Goal: Task Accomplishment & Management: Manage account settings

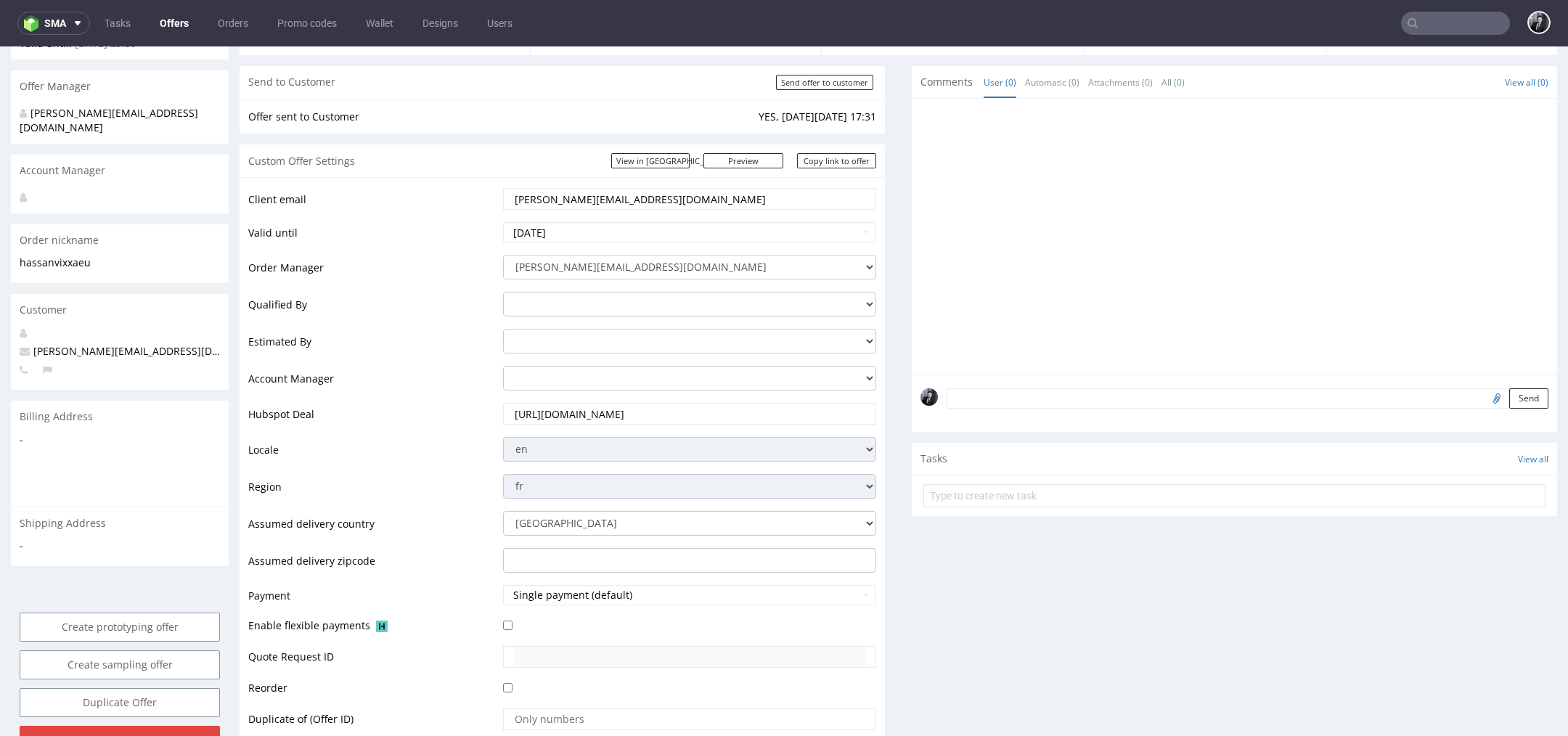
scroll to position [140, 0]
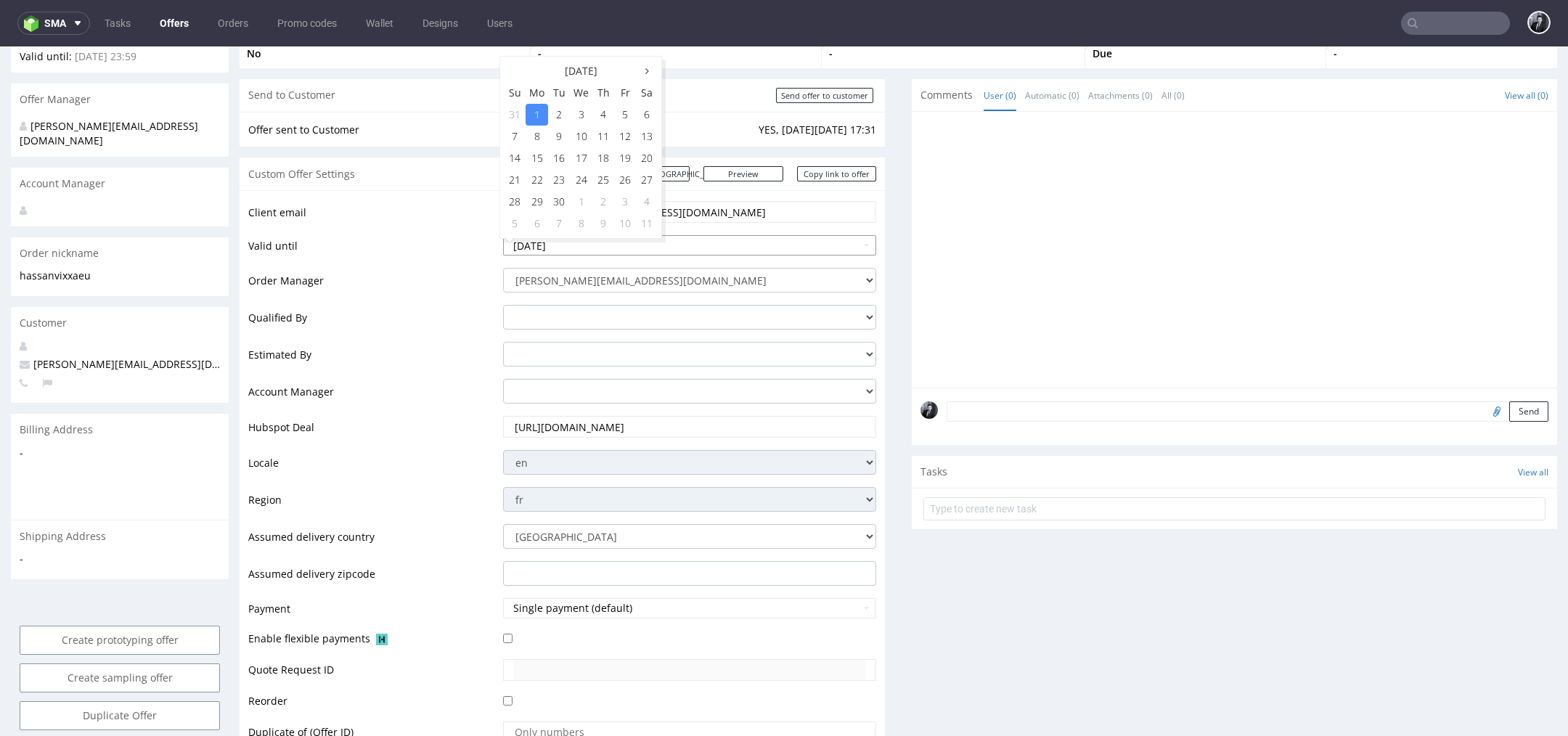
click at [734, 242] on input "[DATE]" at bounding box center [690, 245] width 373 height 20
click at [622, 200] on td "3" at bounding box center [625, 202] width 22 height 22
type input "[DATE]"
click at [736, 212] on input "[PERSON_NAME][EMAIL_ADDRESS][DOMAIN_NAME]" at bounding box center [690, 212] width 353 height 20
click at [610, 191] on div "Client email [PERSON_NAME][EMAIL_ADDRESS][DOMAIN_NAME] Valid until [DATE] Order…" at bounding box center [562, 491] width 646 height 601
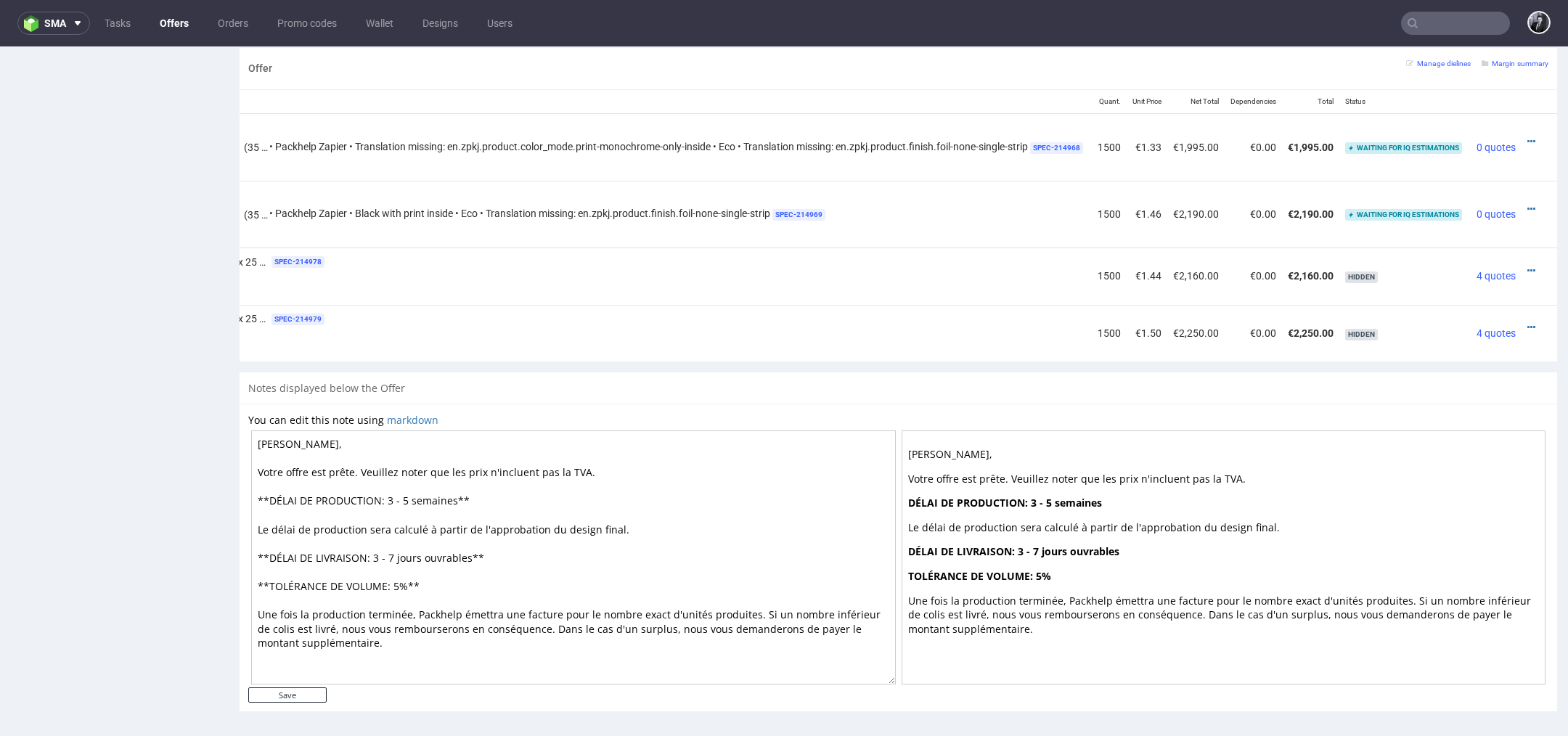
scroll to position [4, 0]
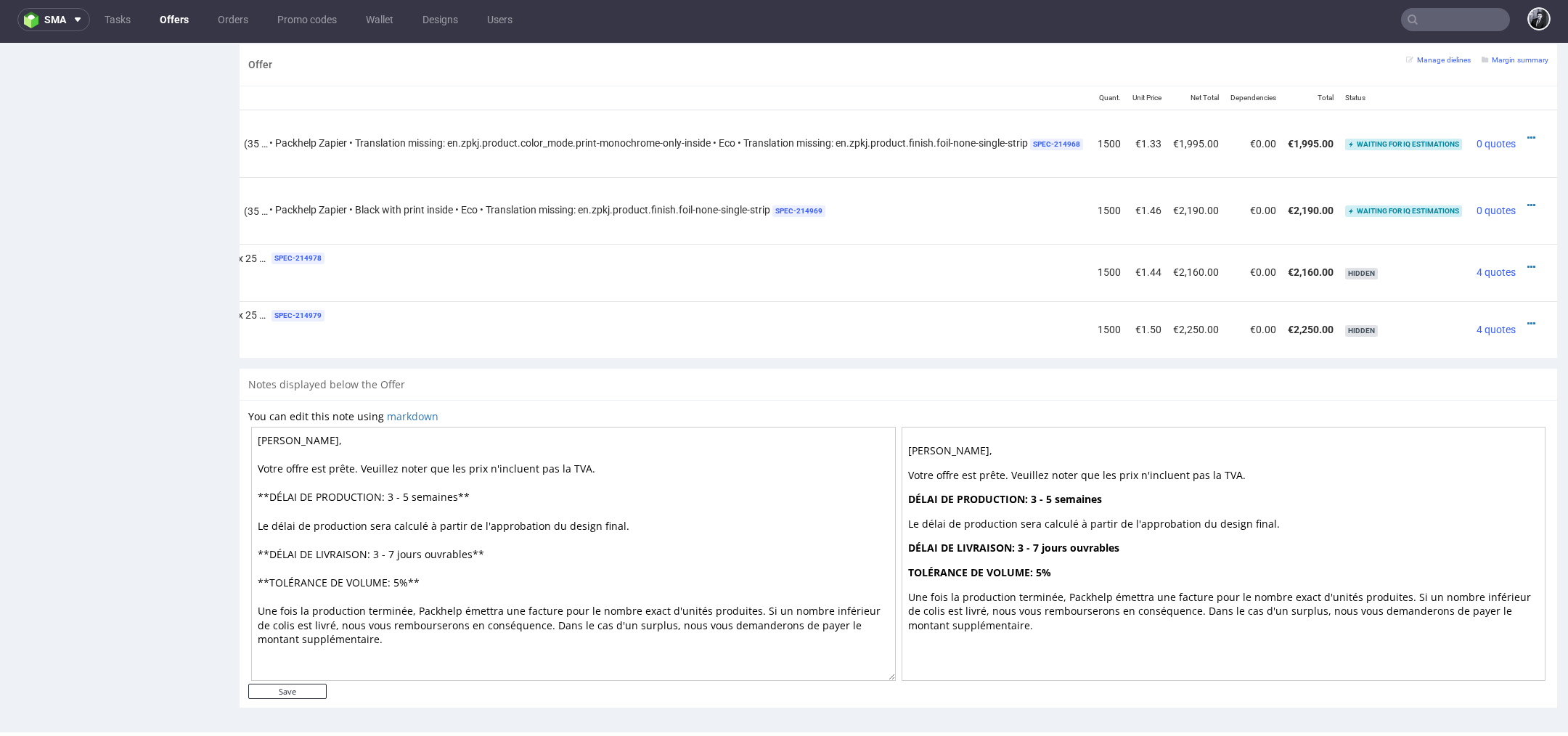
click at [410, 495] on textarea "[PERSON_NAME], Votre offre est prête. Veuillez noter que les prix n'incluent pa…" at bounding box center [574, 554] width 645 height 254
type textarea "[PERSON_NAME], Votre offre est prête. Veuillez noter que les prix n'incluent pa…"
click at [303, 684] on input "Save" at bounding box center [288, 691] width 78 height 15
type input "In progress..."
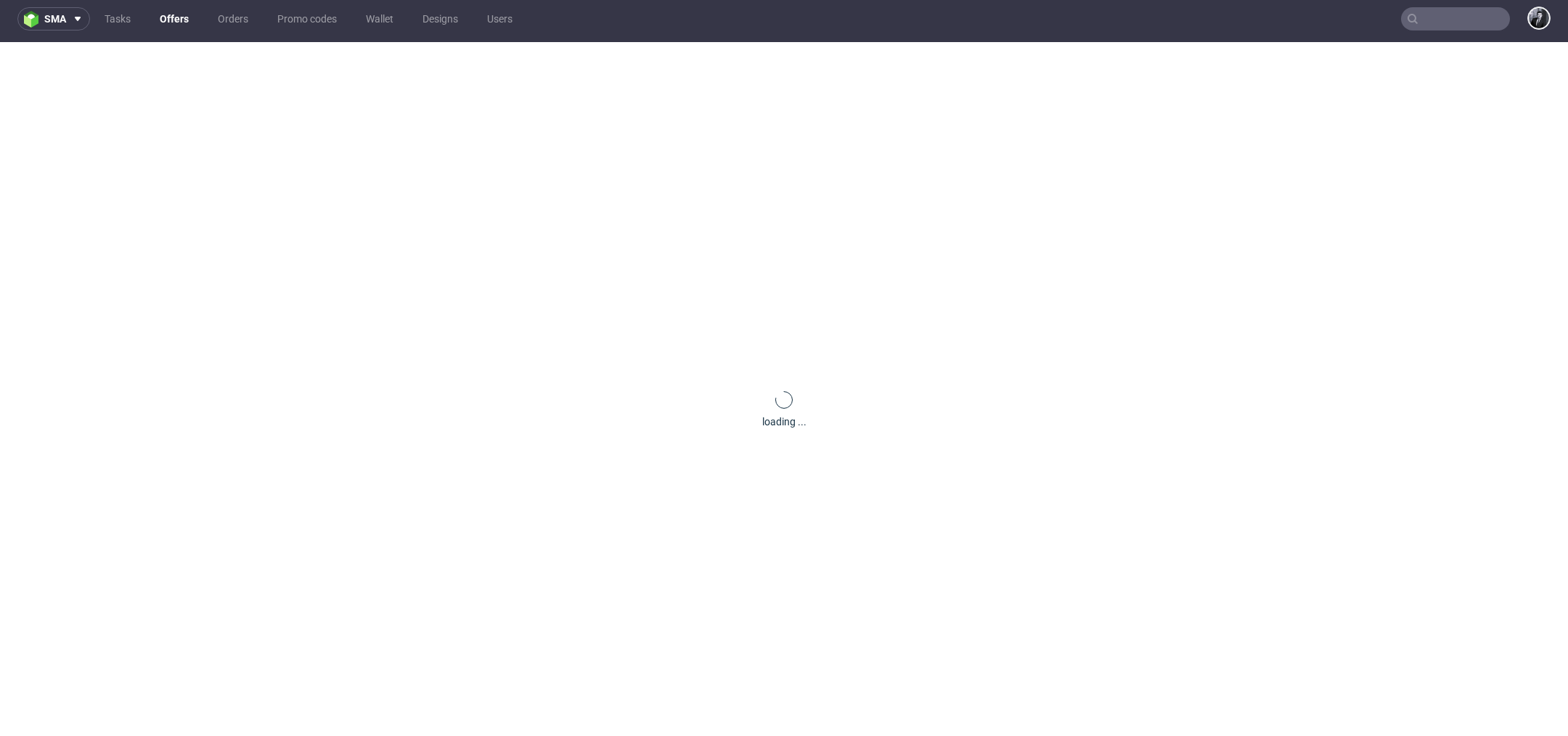
scroll to position [0, 0]
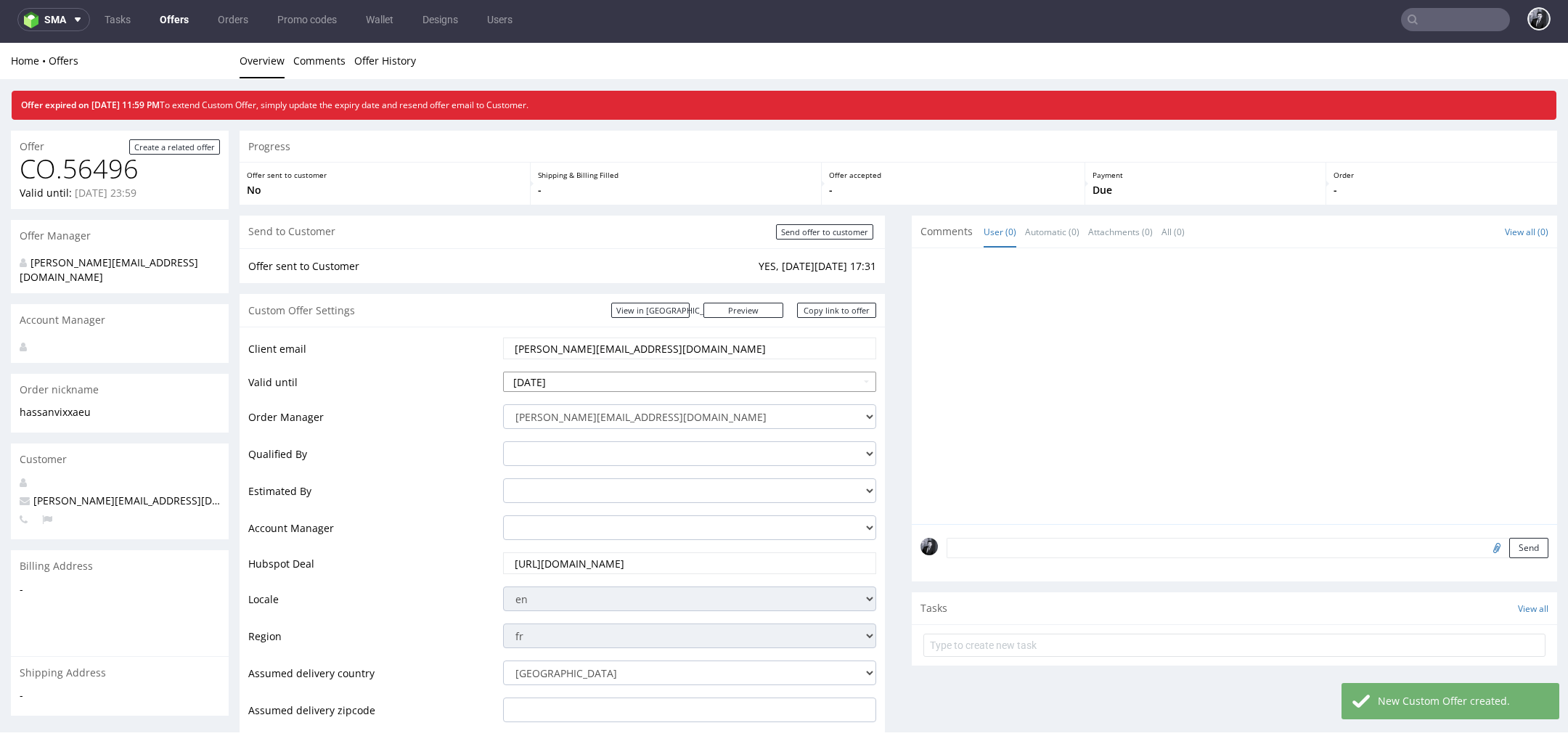
click at [666, 373] on input "[DATE]" at bounding box center [690, 382] width 373 height 20
click at [640, 210] on th at bounding box center [647, 208] width 22 height 22
click at [614, 250] on td "3" at bounding box center [625, 251] width 22 height 22
type input "[DATE]"
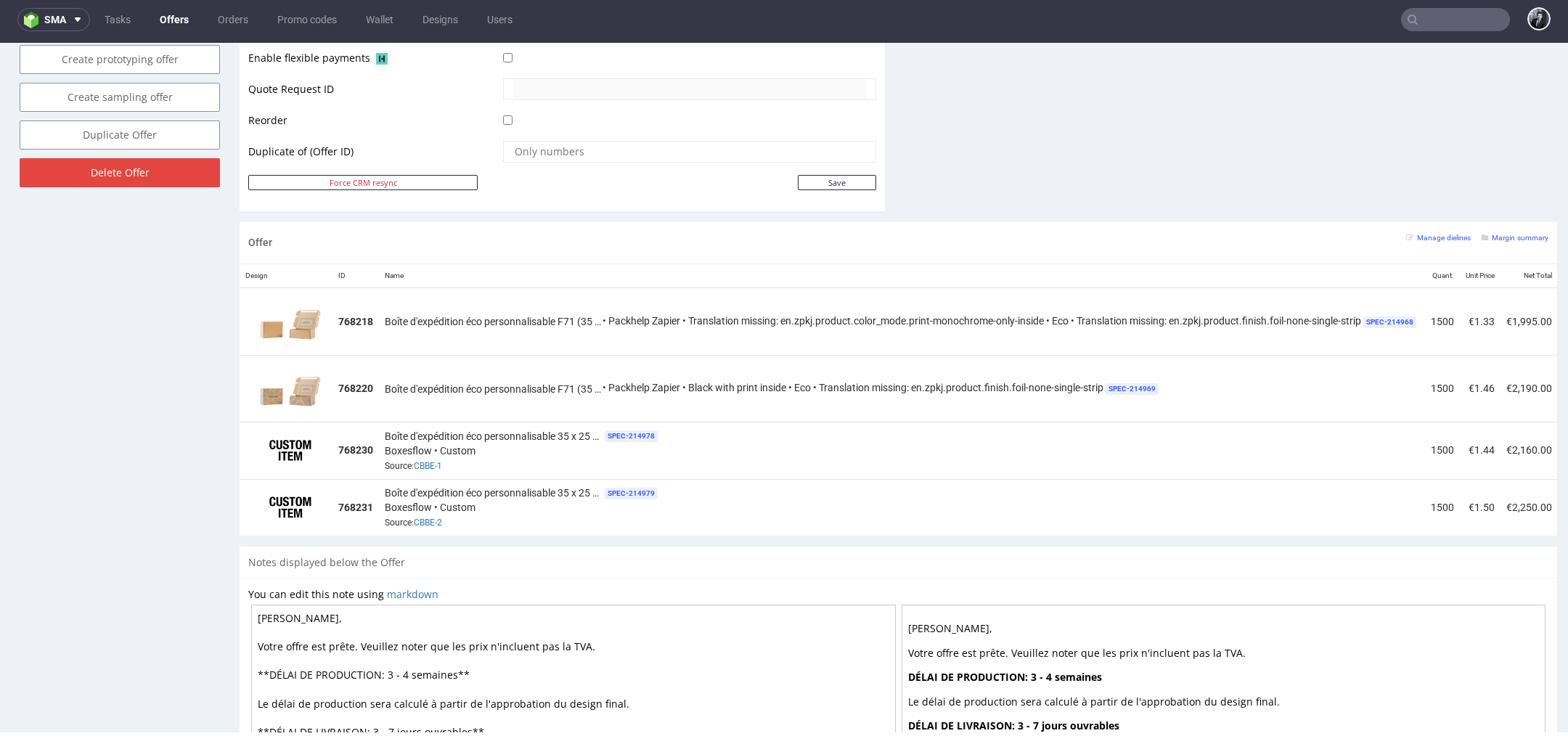
scroll to position [732, 0]
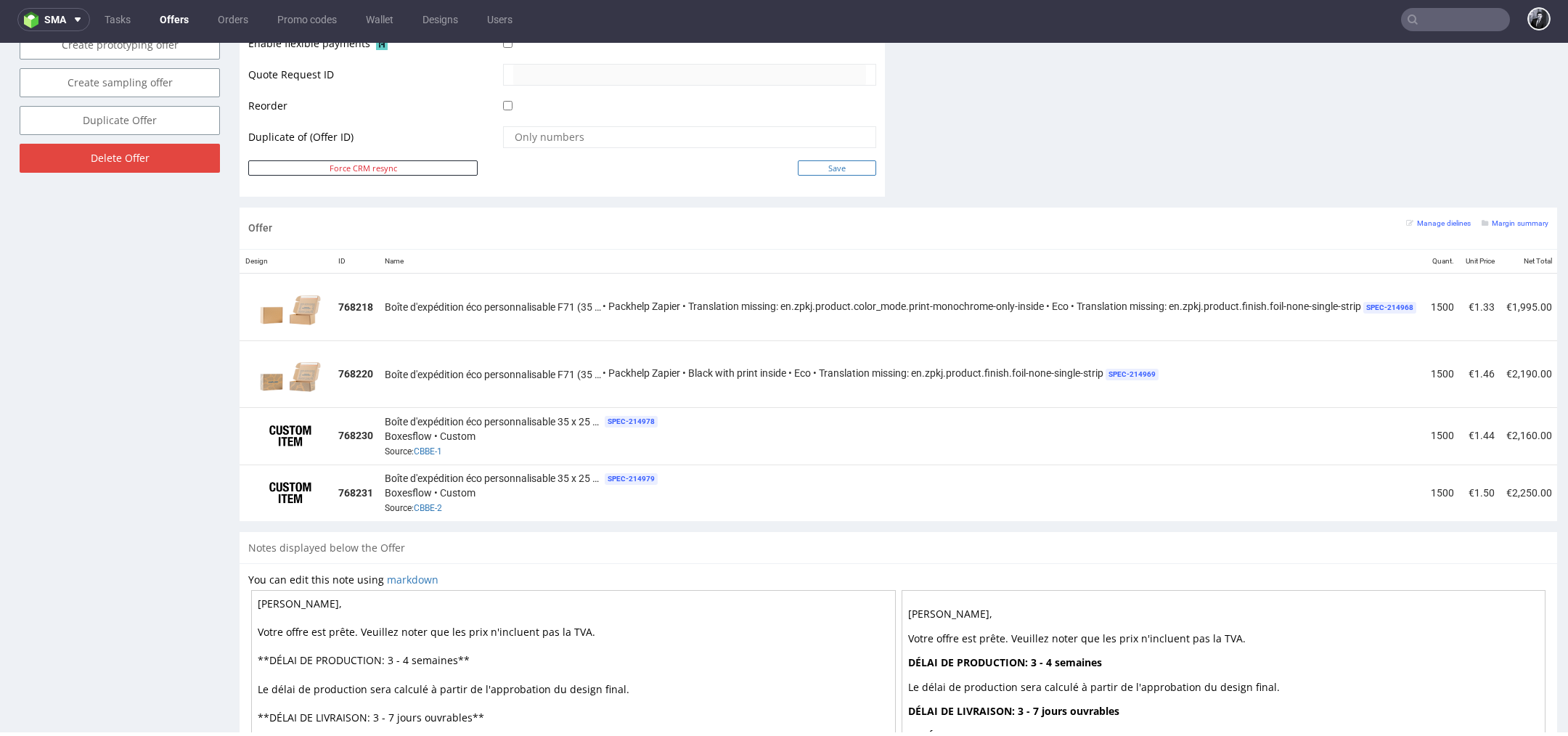
click at [853, 160] on input "Save" at bounding box center [837, 168] width 78 height 15
type input "In progress..."
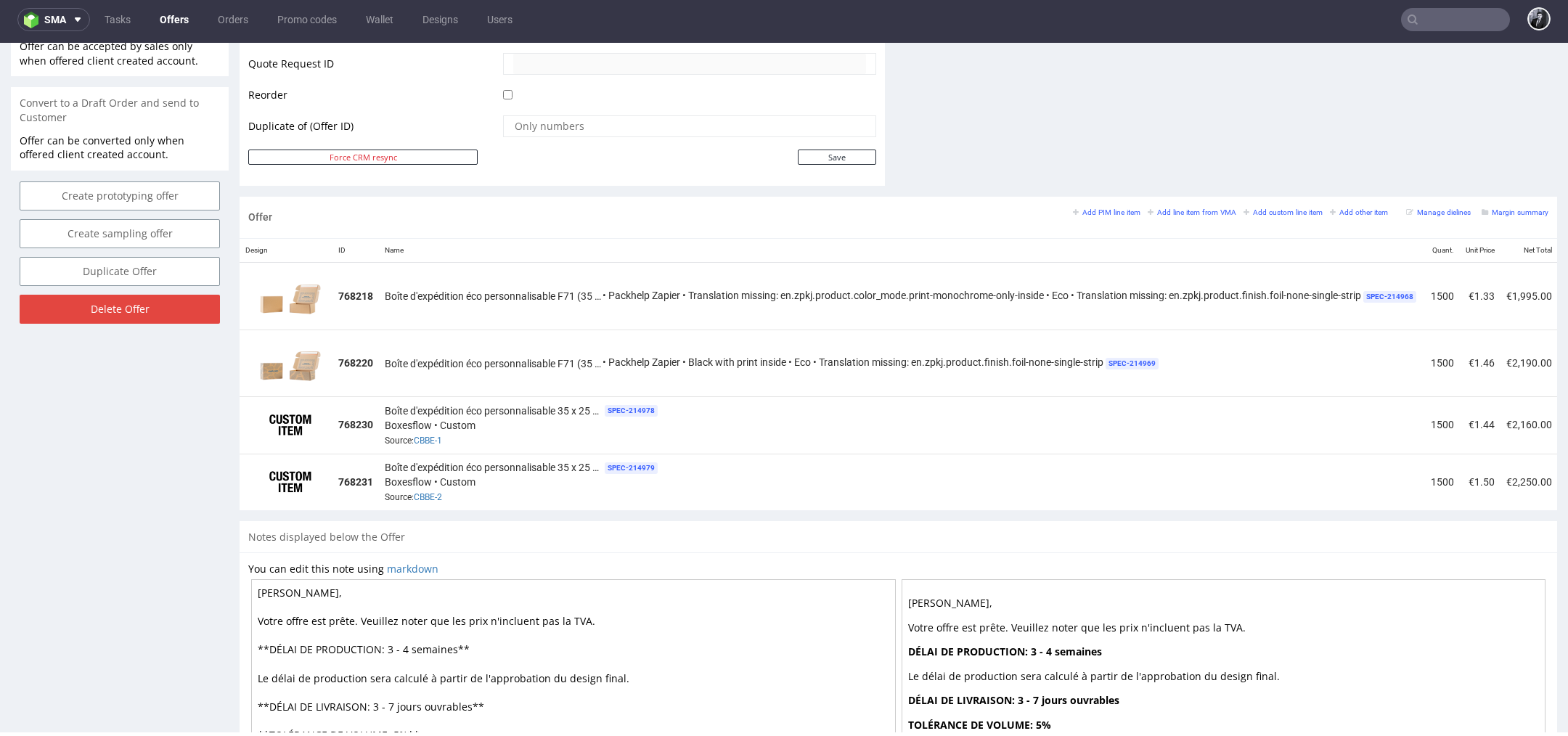
scroll to position [0, 0]
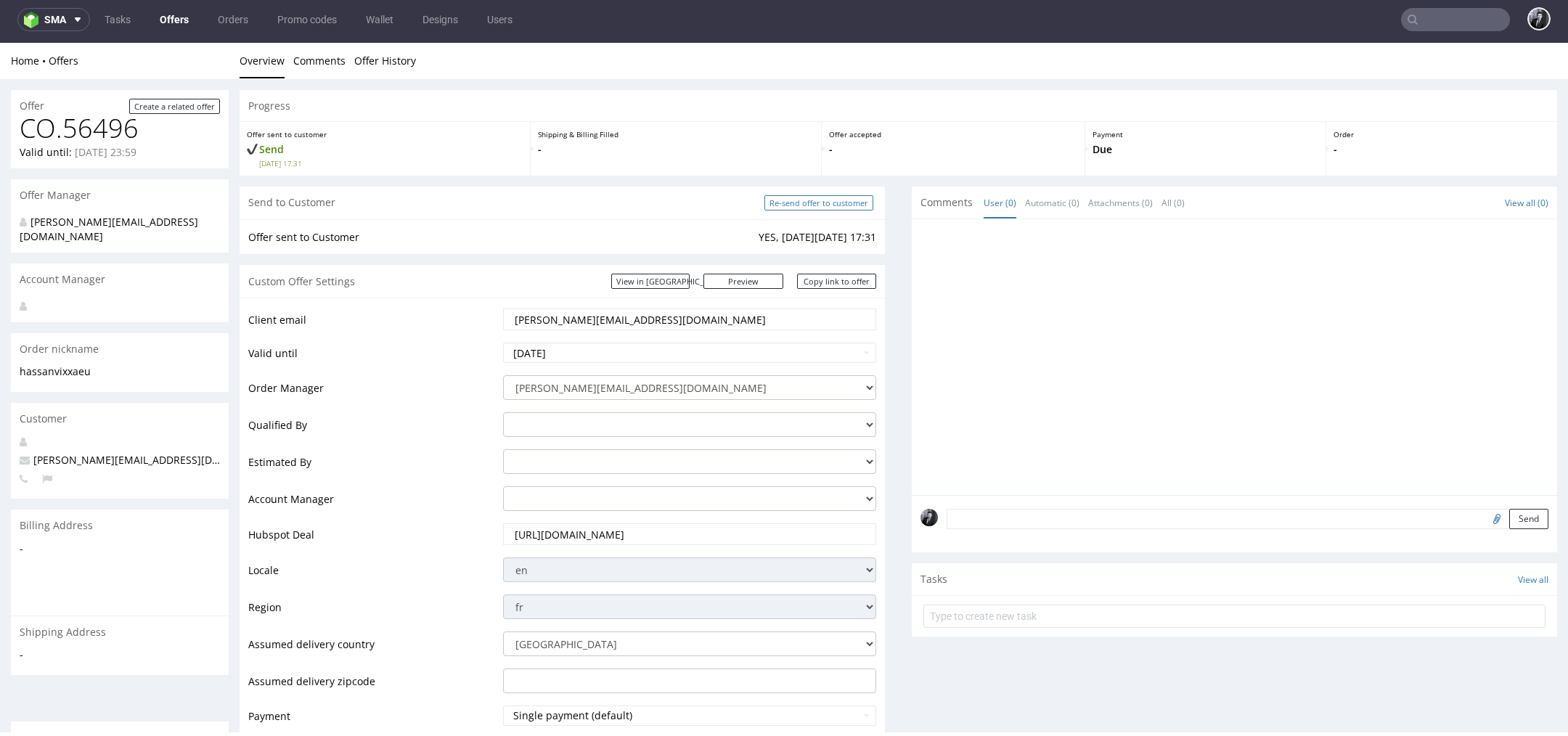
click at [811, 202] on input "Re-send offer to customer" at bounding box center [819, 203] width 109 height 15
type input "In progress..."
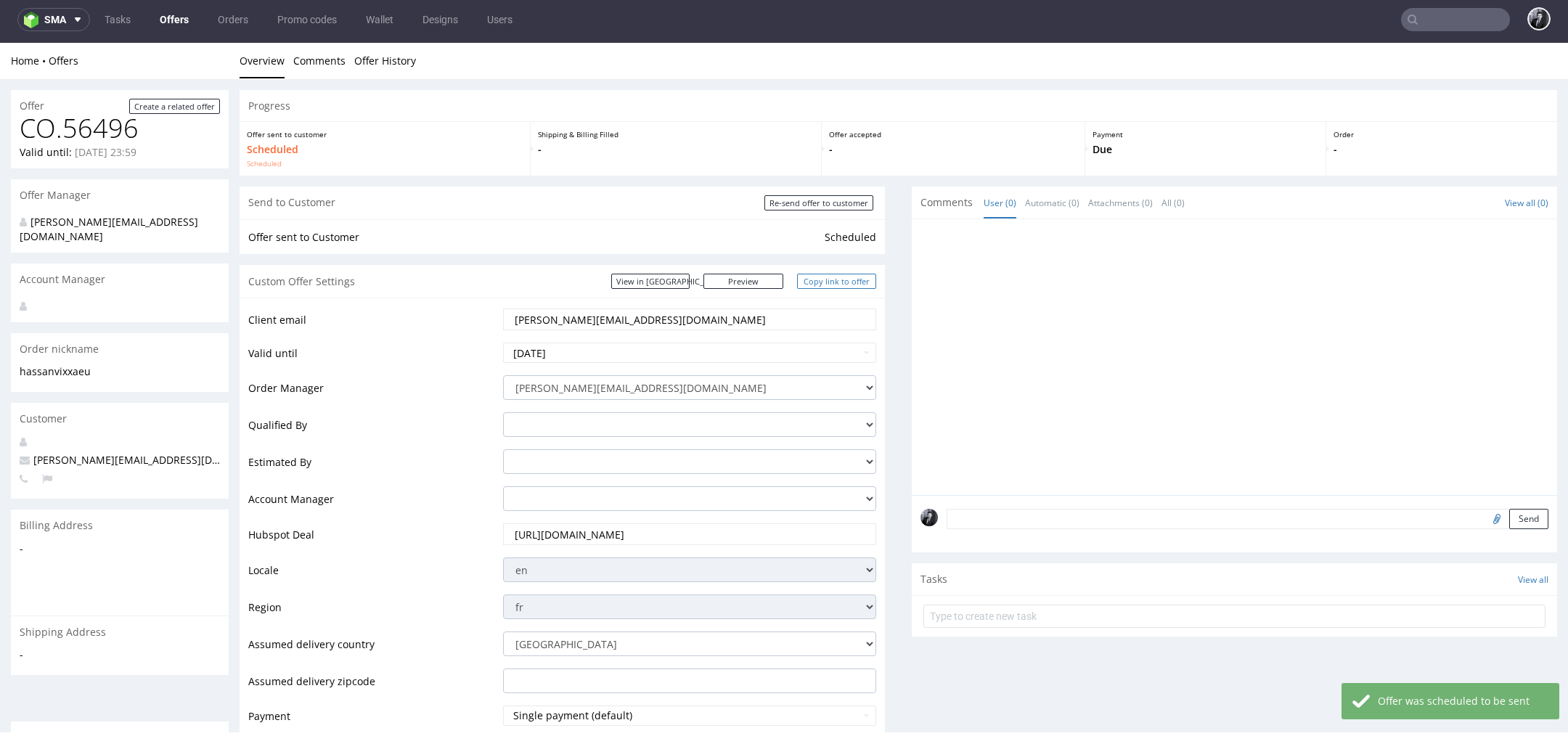
click at [844, 283] on link "Copy link to offer" at bounding box center [837, 281] width 80 height 15
click at [841, 287] on link "Copy link to offer" at bounding box center [837, 281] width 80 height 15
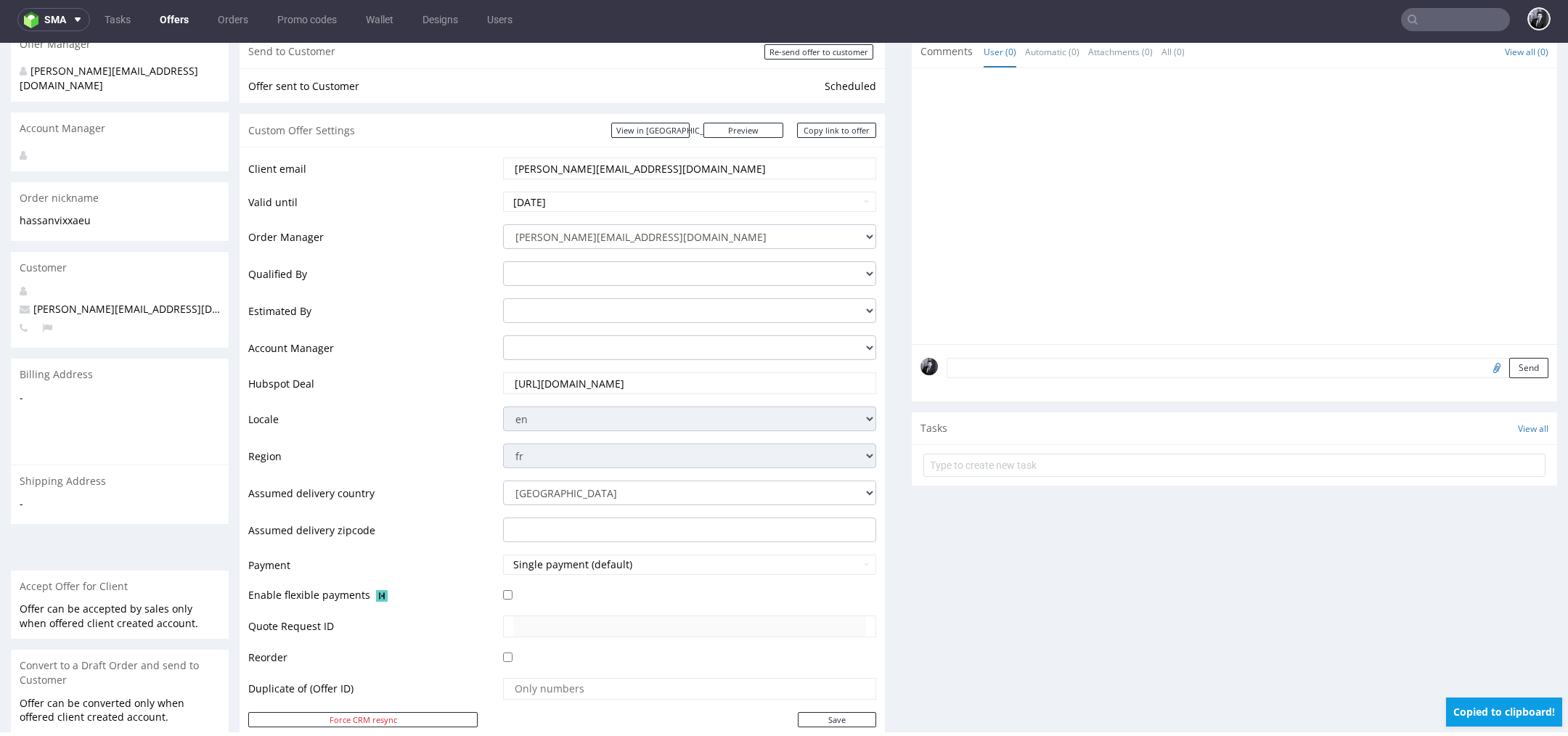
scroll to position [880, 0]
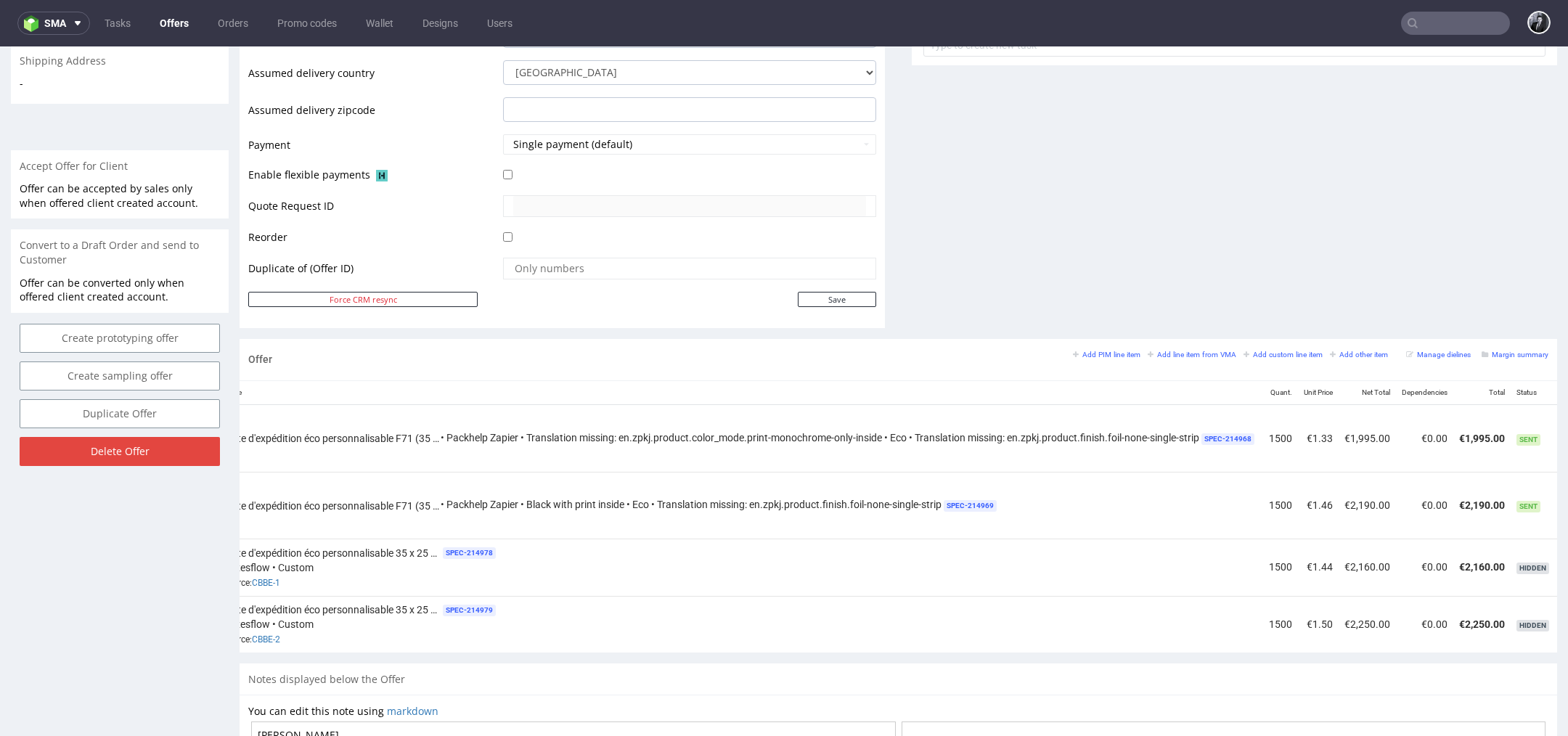
scroll to position [0, 242]
